Goal: Transaction & Acquisition: Book appointment/travel/reservation

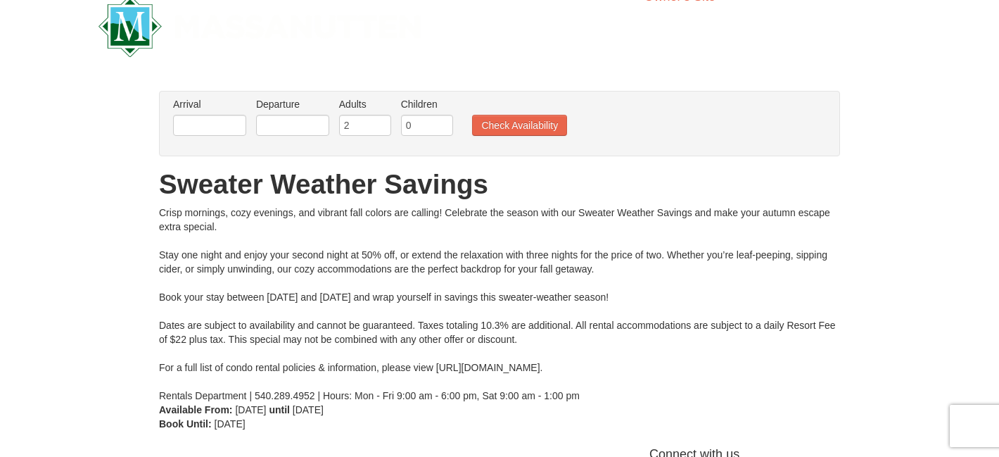
scroll to position [21, 0]
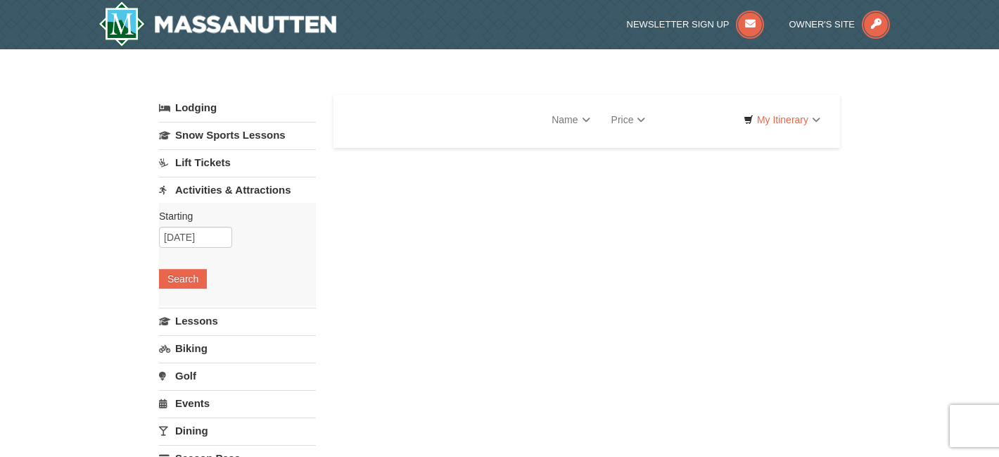
select select "9"
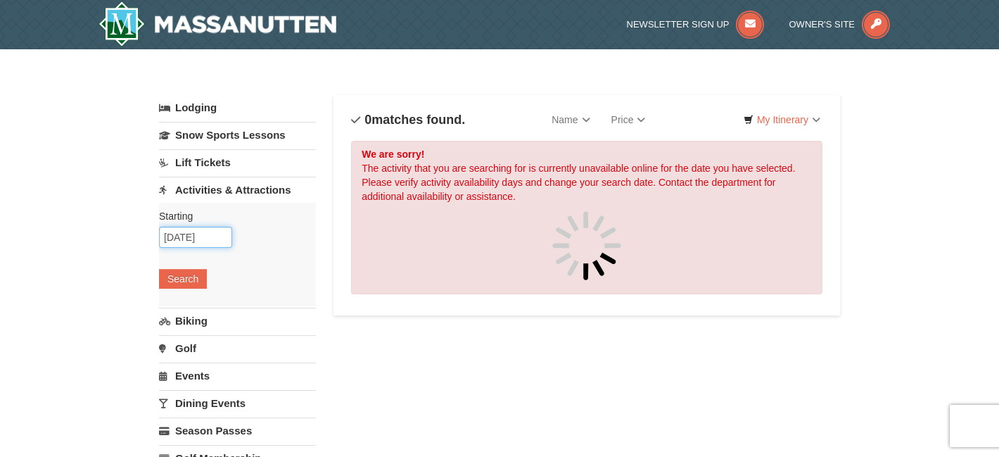
click at [202, 242] on input "[DATE]" at bounding box center [195, 237] width 73 height 21
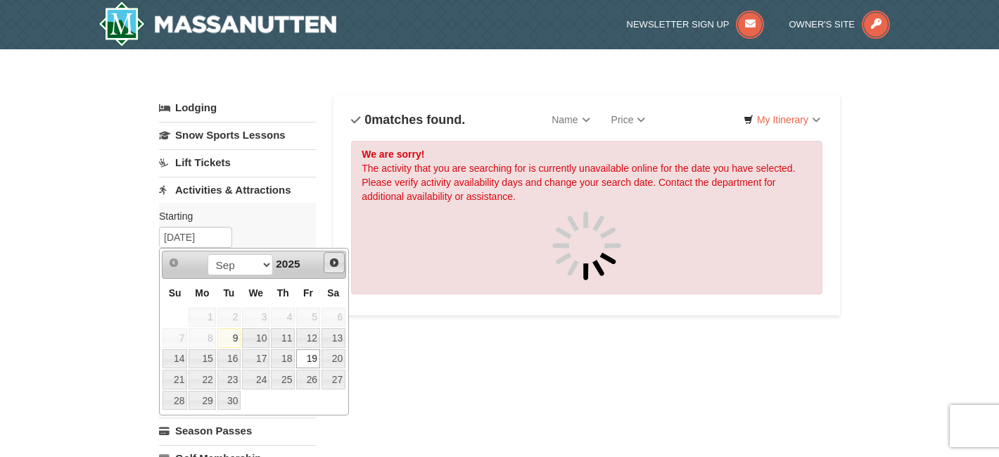
click at [335, 263] on span "Next" at bounding box center [334, 262] width 11 height 11
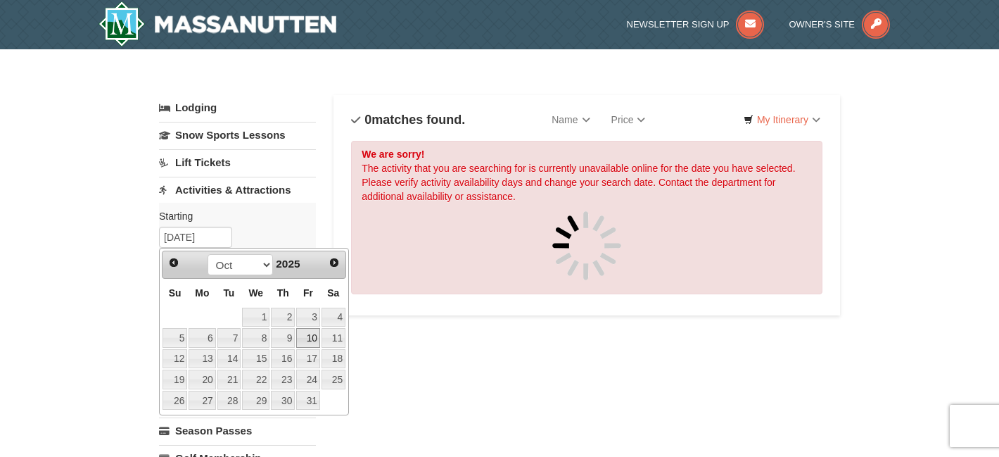
click at [313, 338] on link "10" at bounding box center [308, 338] width 24 height 20
type input "[DATE]"
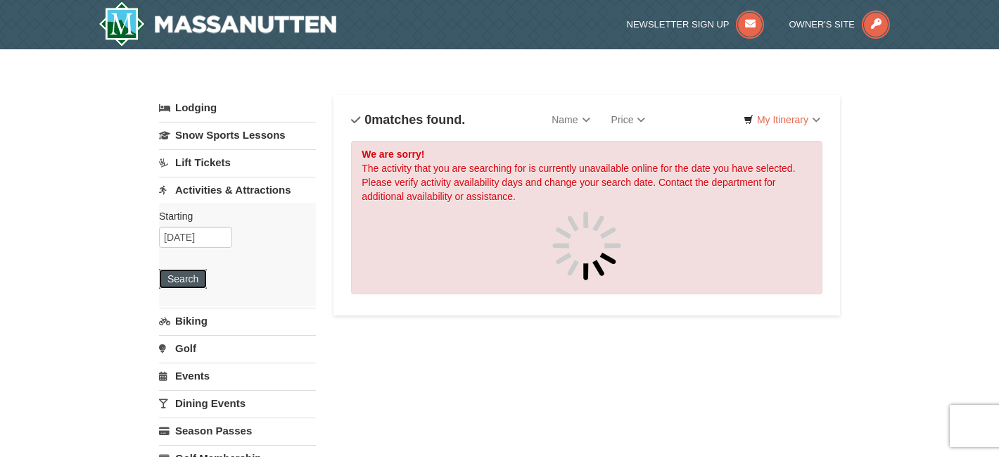
click at [194, 272] on button "Search" at bounding box center [183, 279] width 48 height 20
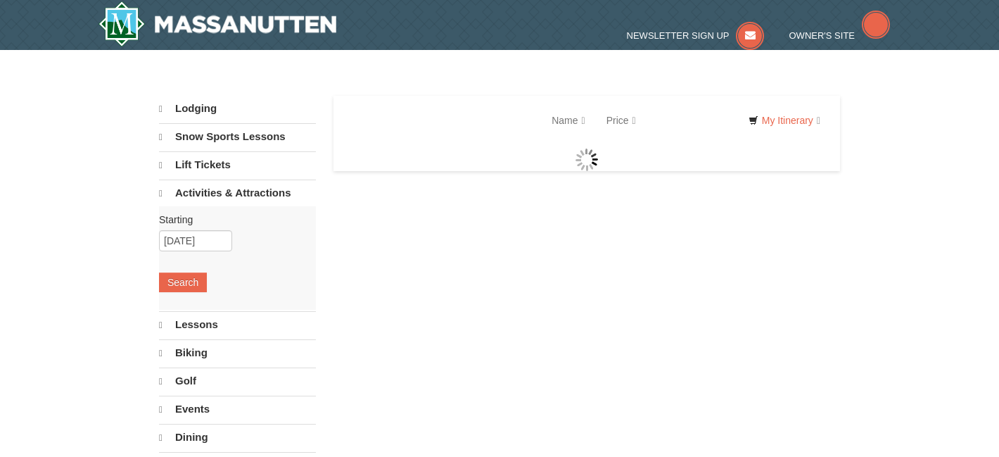
select select "9"
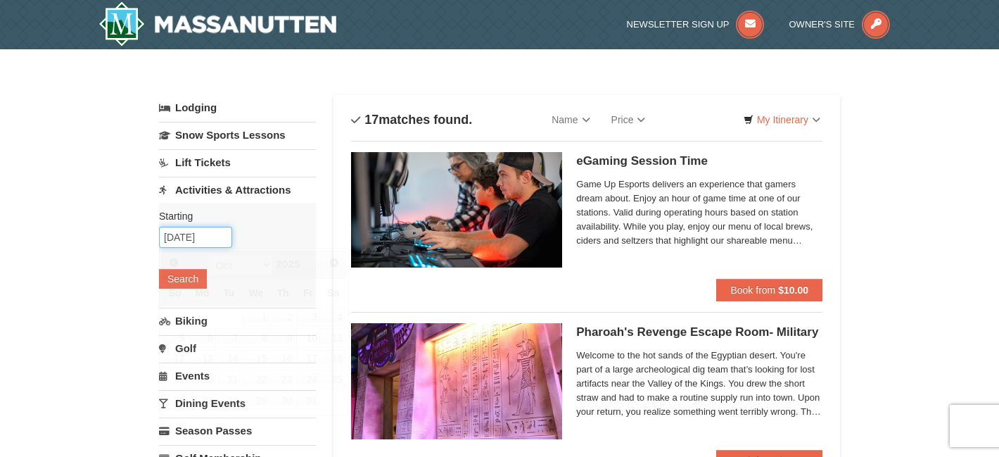
click at [204, 239] on input "10/10/2025" at bounding box center [195, 237] width 73 height 21
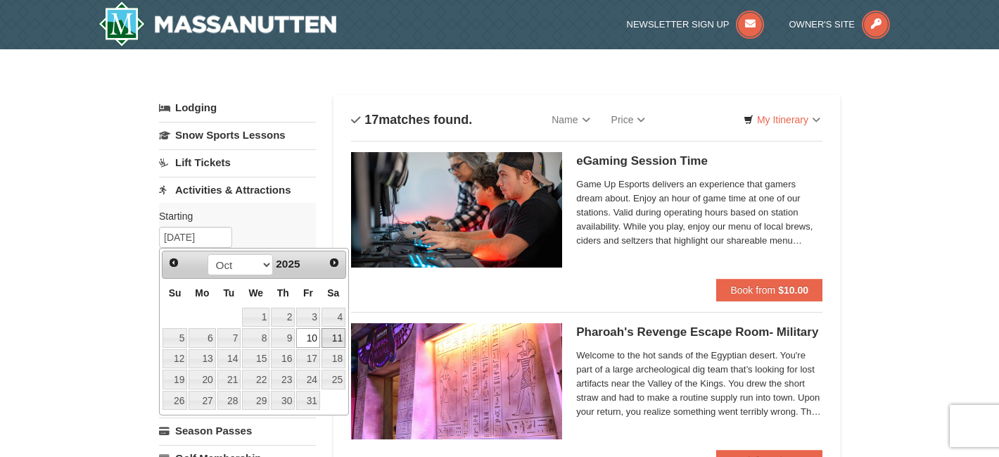
click at [325, 336] on link "11" at bounding box center [334, 338] width 24 height 20
type input "10/11/2025"
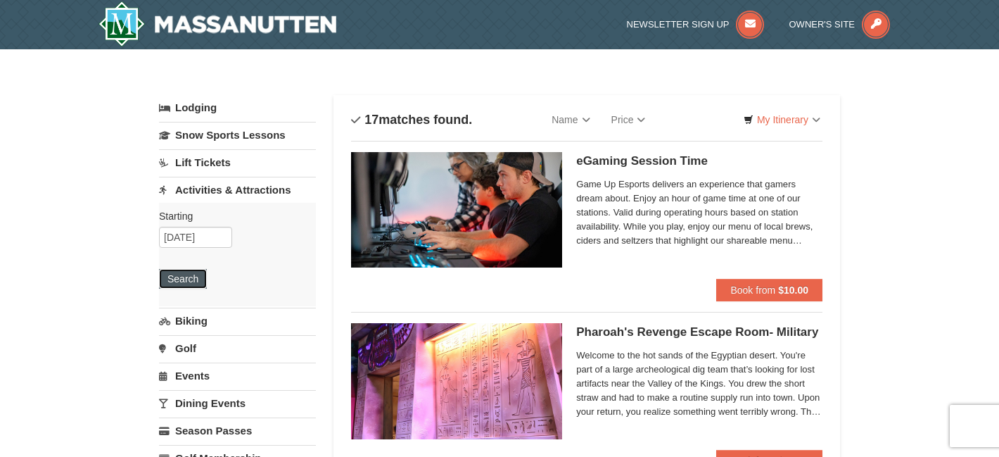
click at [191, 276] on button "Search" at bounding box center [183, 279] width 48 height 20
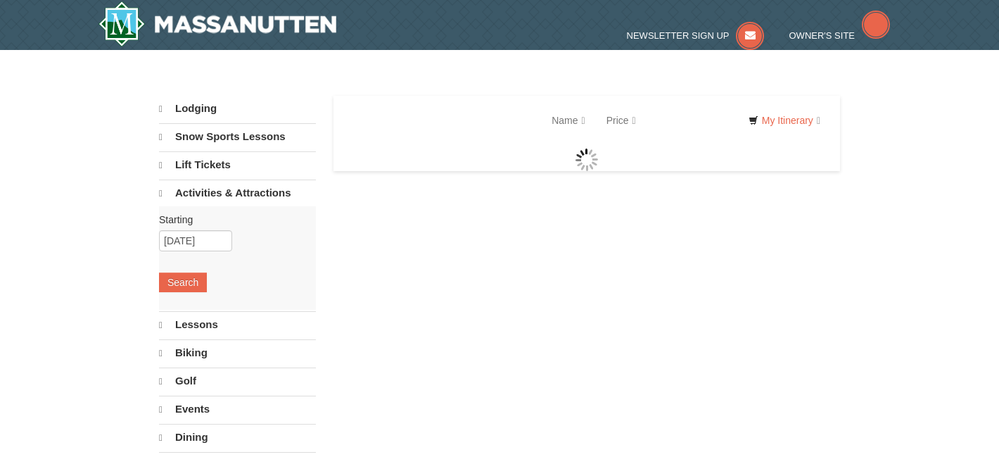
select select "9"
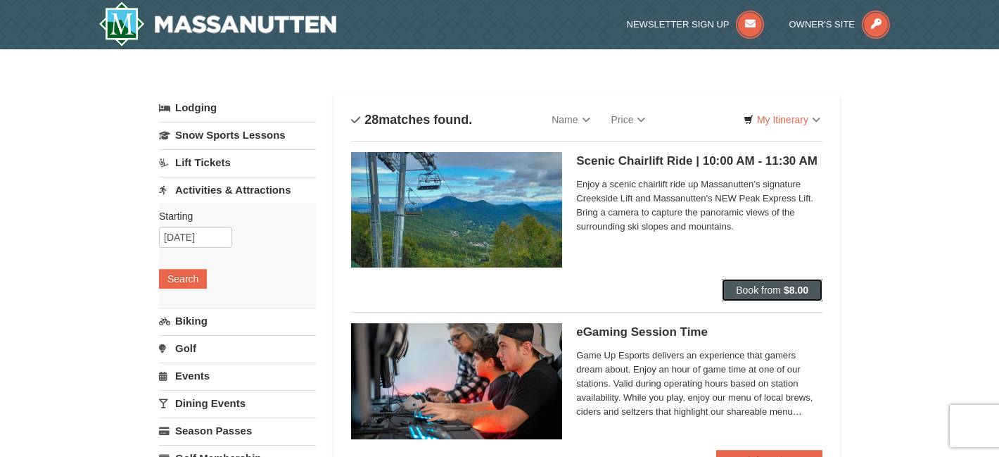
click at [752, 291] on span "Book from" at bounding box center [758, 289] width 45 height 11
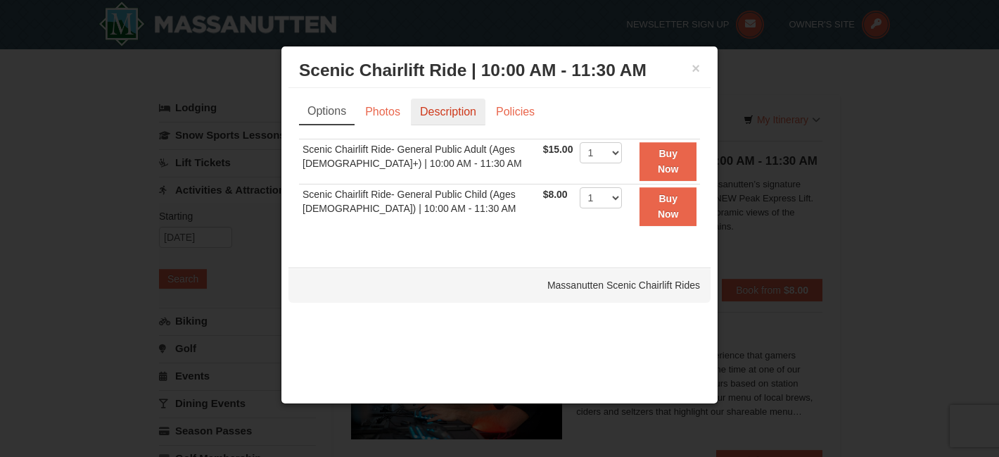
click at [436, 106] on link "Description" at bounding box center [448, 112] width 75 height 27
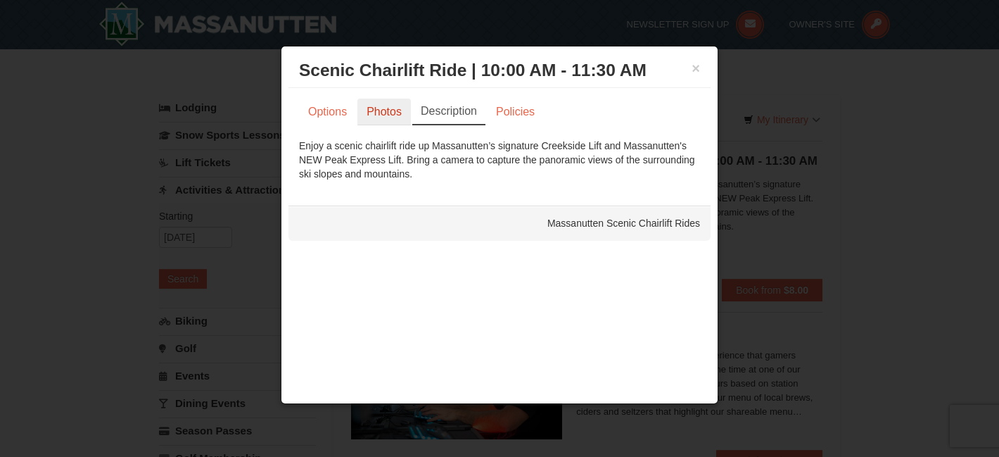
click at [360, 100] on link "Photos" at bounding box center [384, 112] width 53 height 27
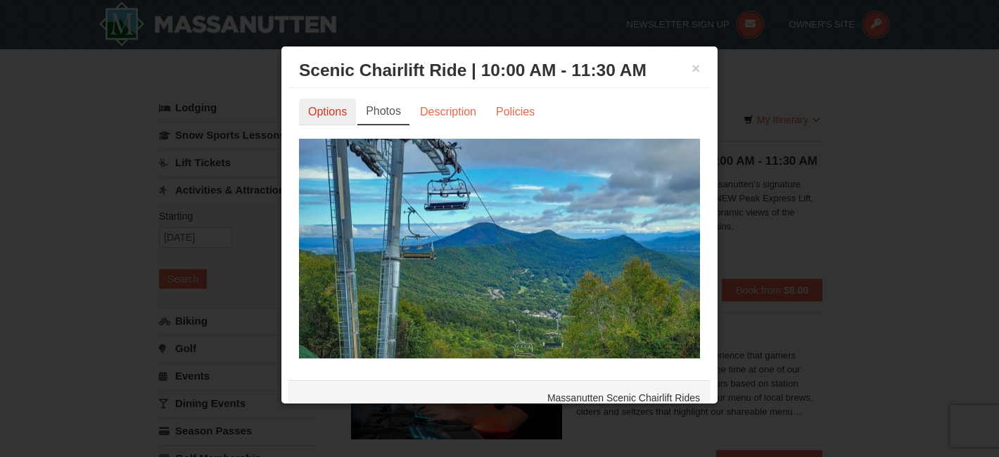
click at [315, 106] on link "Options" at bounding box center [327, 112] width 57 height 27
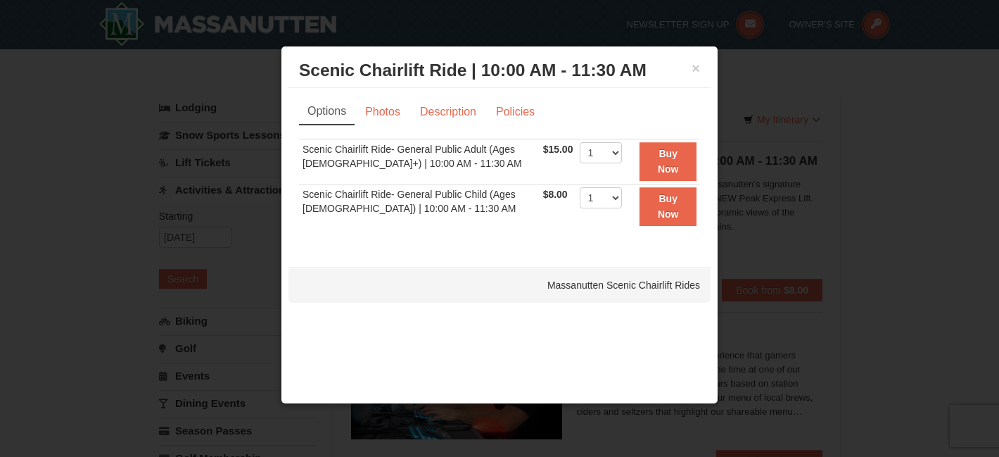
click at [546, 120] on ul "Options Photos Description Policies" at bounding box center [499, 112] width 401 height 26
click at [390, 100] on link "Photos" at bounding box center [382, 112] width 53 height 27
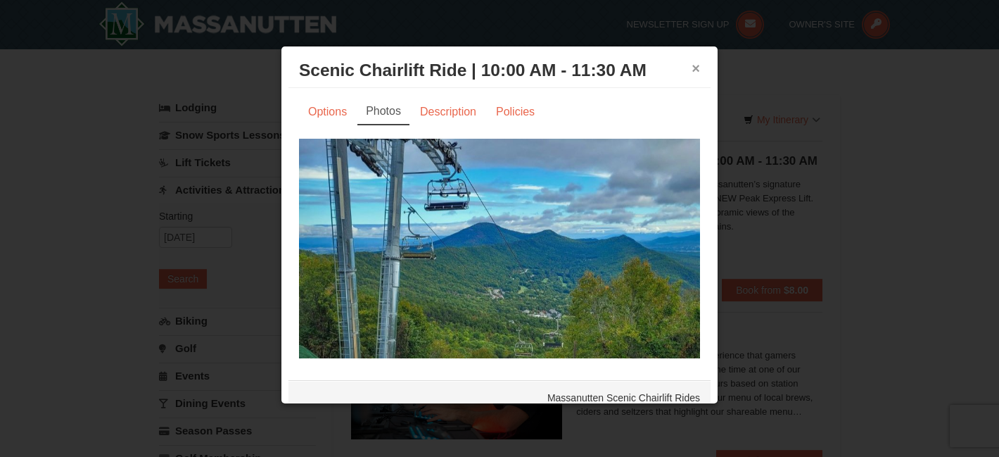
click at [692, 70] on button "×" at bounding box center [696, 68] width 8 height 14
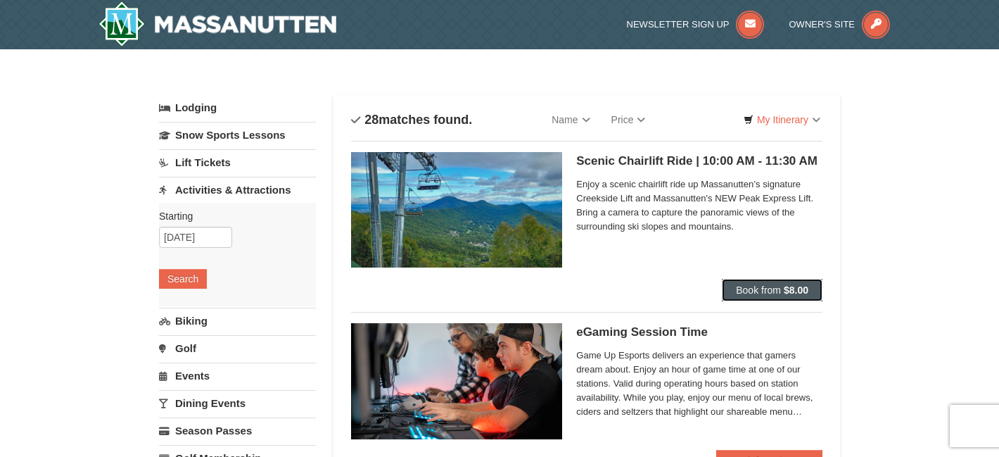
click at [771, 290] on span "Book from" at bounding box center [758, 289] width 45 height 11
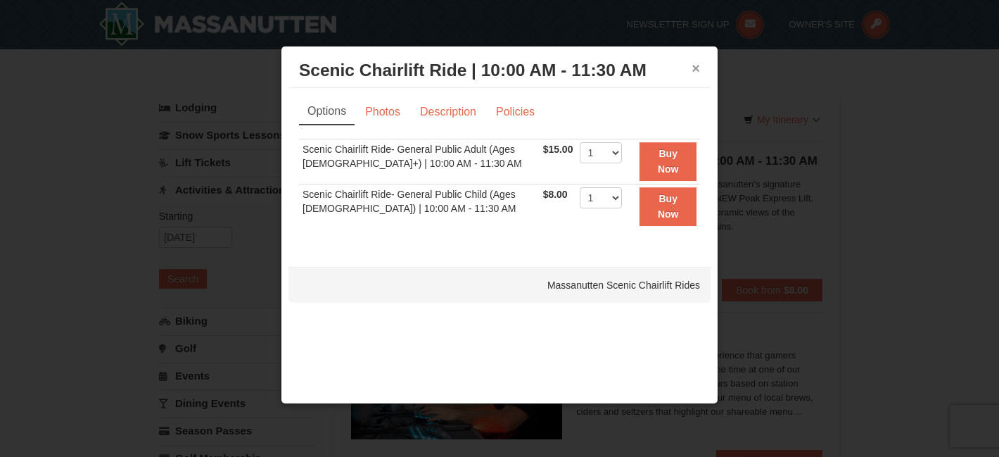
click at [700, 75] on button "×" at bounding box center [696, 68] width 8 height 14
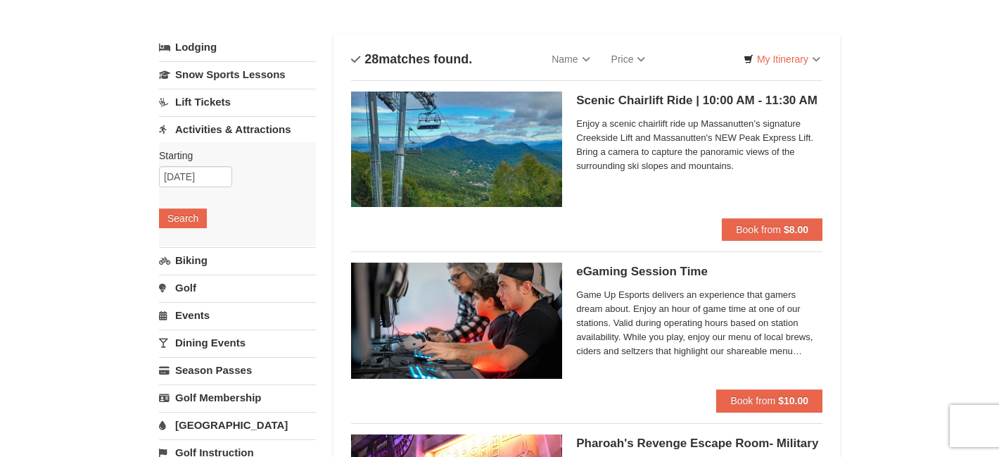
scroll to position [20, 0]
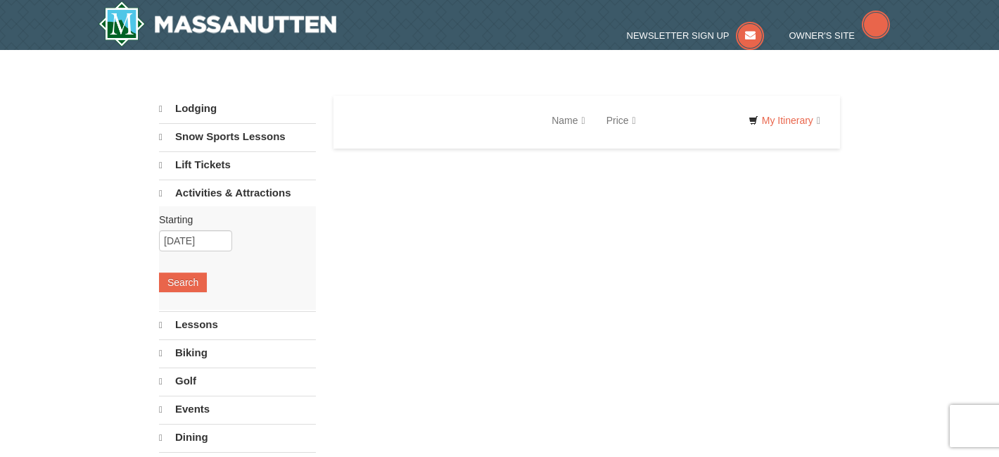
select select "9"
